Goal: Information Seeking & Learning: Learn about a topic

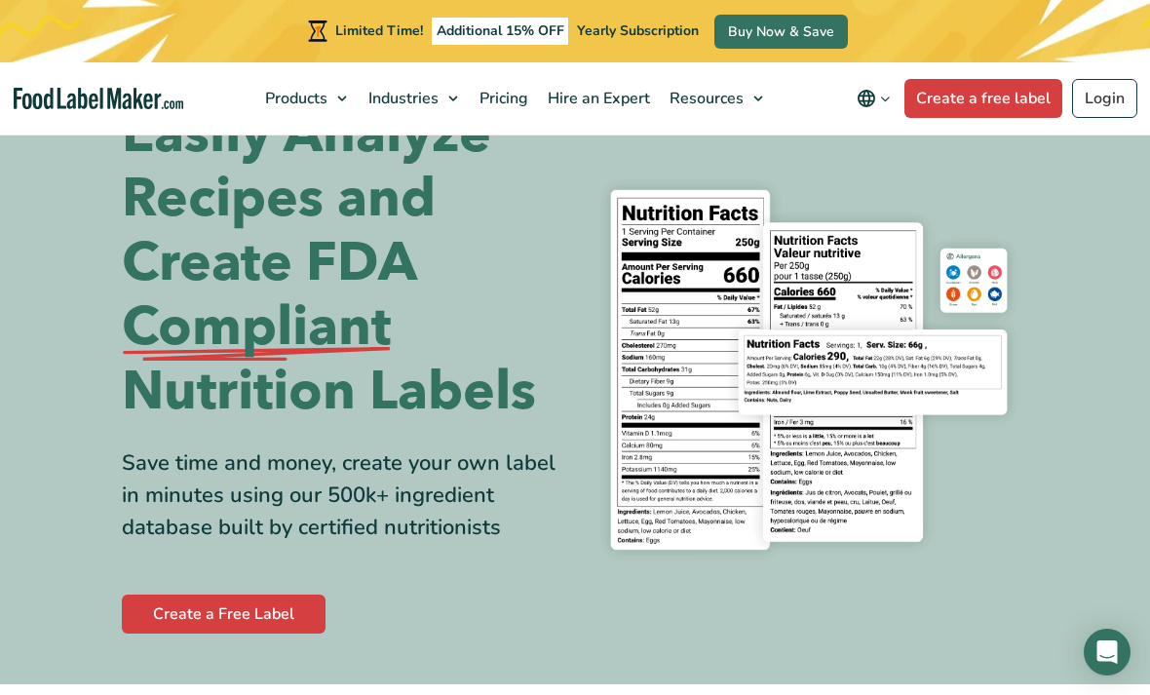
scroll to position [68, 0]
click at [455, 148] on span "Food Nutrition Labelling" at bounding box center [380, 144] width 173 height 21
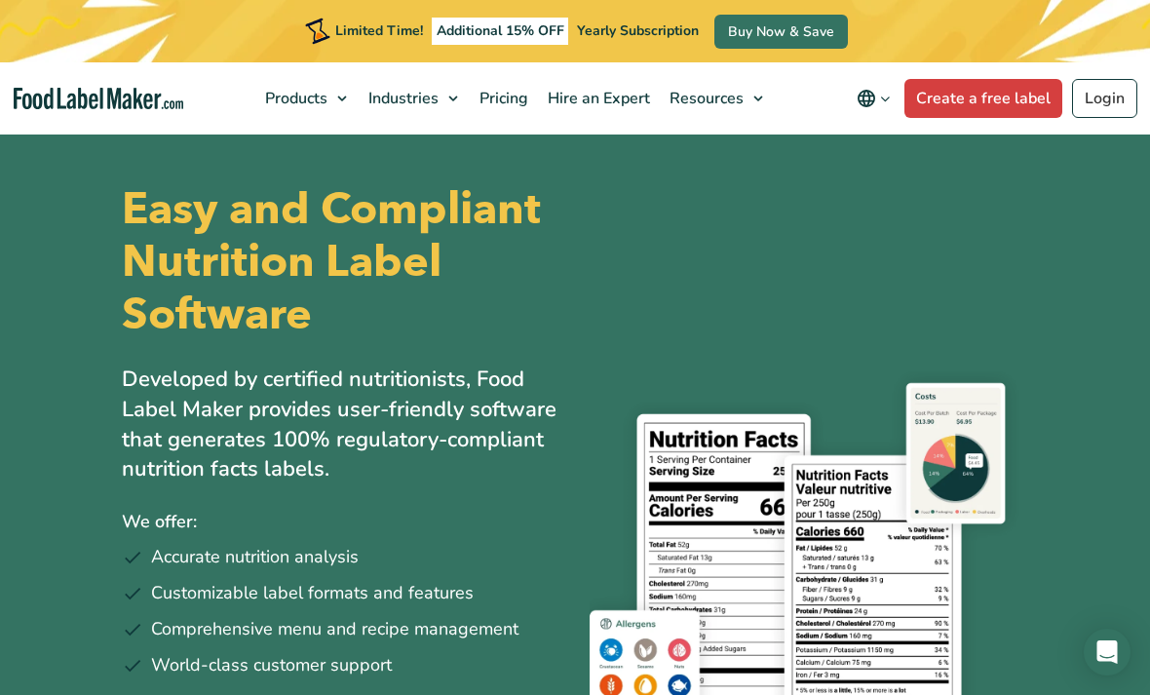
click at [1032, 236] on div "Easy and Compliant Nutrition Label Software Developed by certified nutritionist…" at bounding box center [574, 466] width 935 height 682
click at [789, 301] on span "Video Tutorials" at bounding box center [753, 293] width 109 height 21
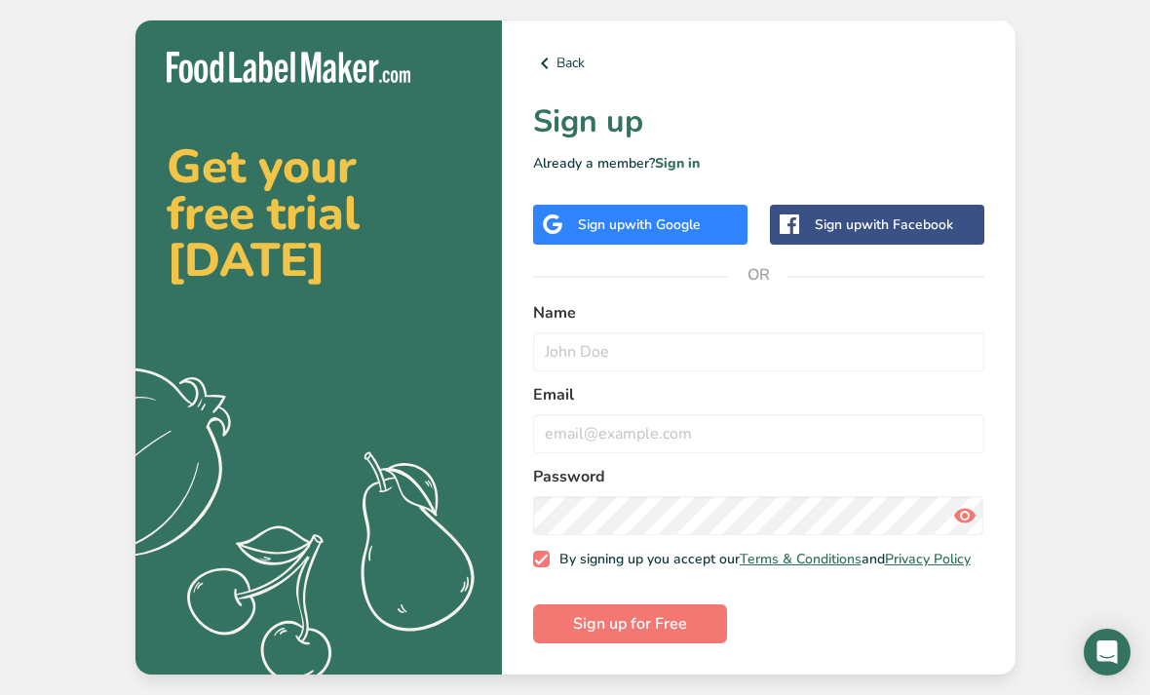
click at [533, 145] on h1 "Sign up" at bounding box center [758, 121] width 451 height 47
click at [555, 75] on link "Back" at bounding box center [758, 63] width 451 height 23
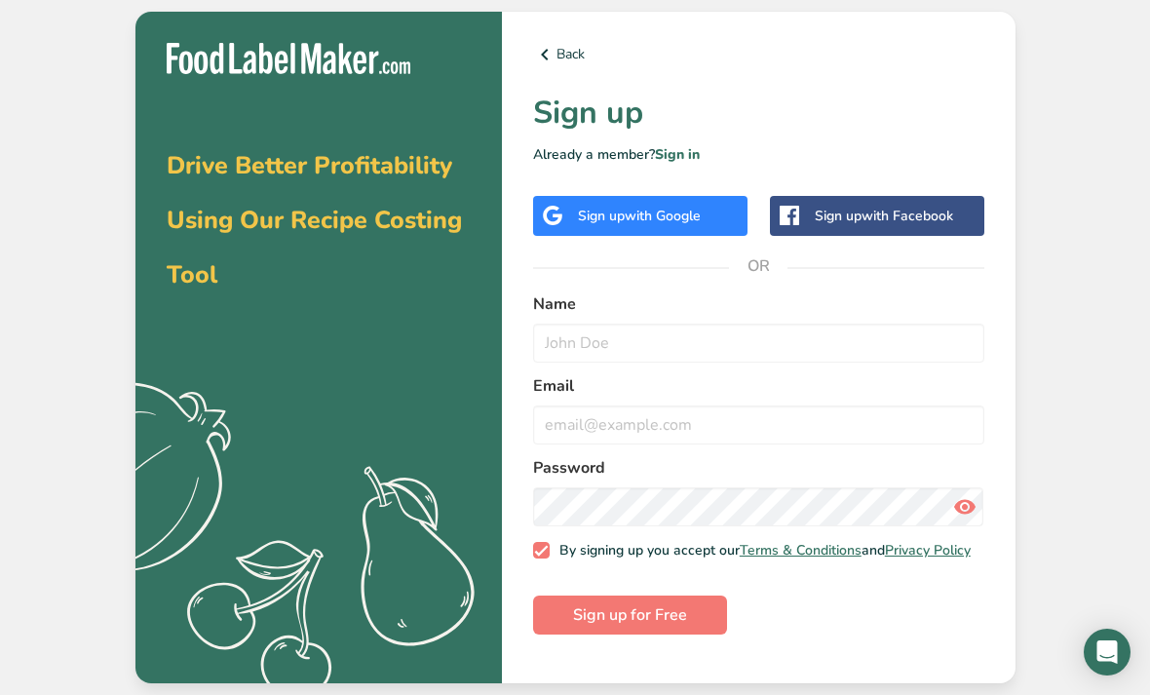
click at [556, 66] on link "Back" at bounding box center [758, 54] width 451 height 23
click at [534, 72] on icon at bounding box center [544, 54] width 23 height 35
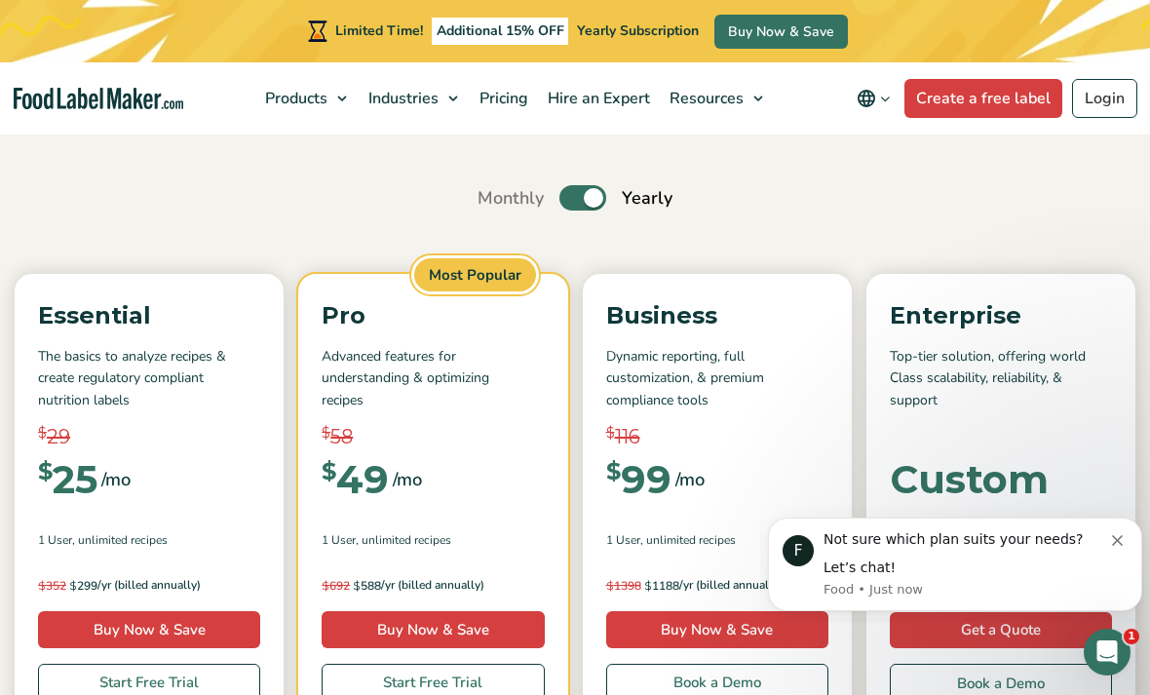
click at [1118, 541] on icon "Dismiss notification" at bounding box center [1117, 540] width 11 height 11
